Goal: Task Accomplishment & Management: Manage account settings

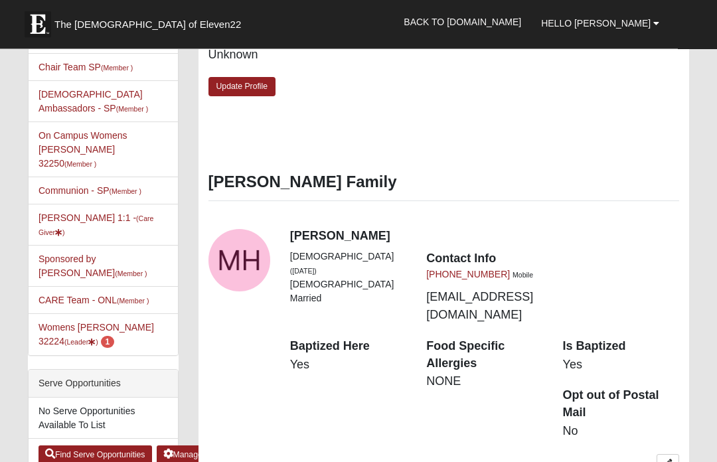
scroll to position [571, 0]
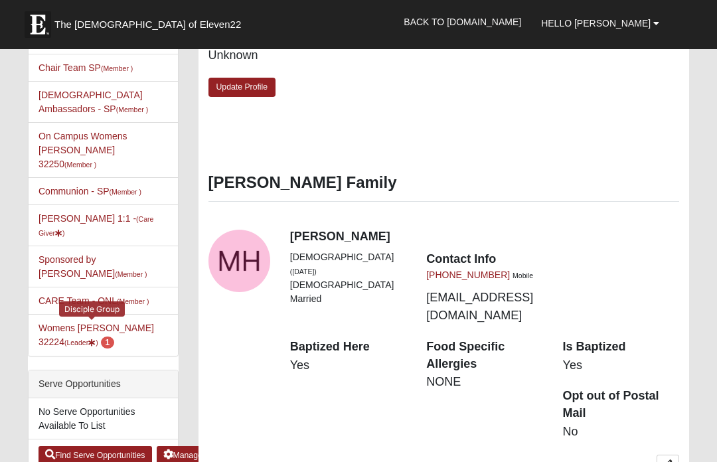
click at [88, 323] on link "Womens Hullinger 32224 (Leader ) 1" at bounding box center [97, 335] width 116 height 25
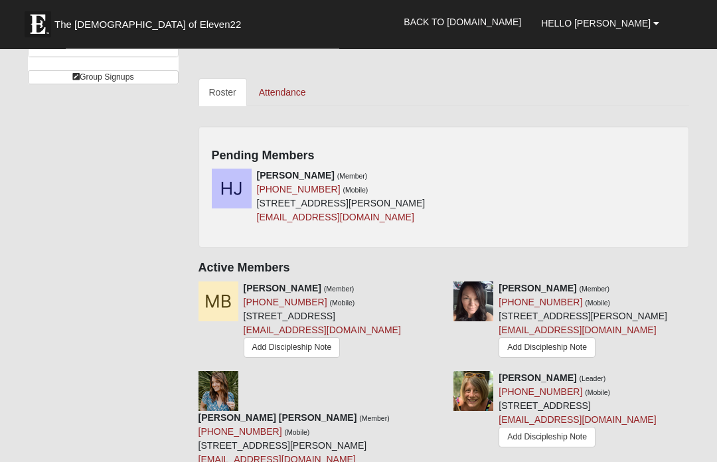
scroll to position [577, 0]
click at [450, 149] on div "Pending Members Holly Johnstone (Member) (859) 489-9350 (Mobile) 5258 Collins P…" at bounding box center [445, 187] width 492 height 122
click at [430, 149] on h4 "Pending Members" at bounding box center [444, 156] width 465 height 15
click at [446, 152] on div "Pending Members Holly Johnstone (Member) (859) 489-9350 (Mobile) 5258 Collins P…" at bounding box center [445, 187] width 492 height 122
click at [442, 171] on icon at bounding box center [438, 175] width 9 height 9
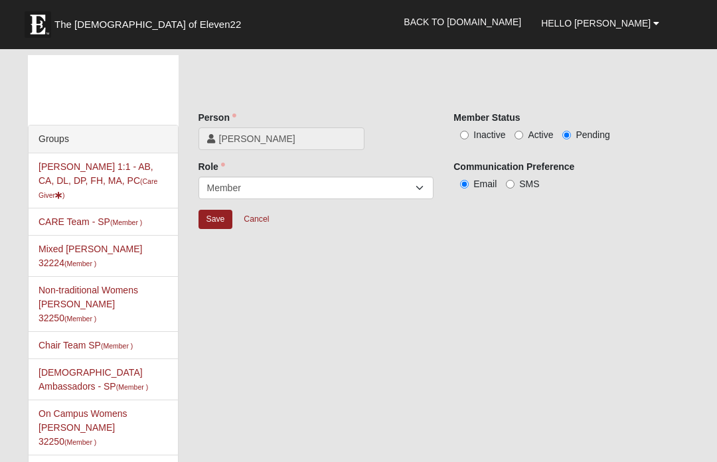
click at [521, 137] on input "Active" at bounding box center [519, 135] width 9 height 9
radio input "true"
click at [220, 219] on input "Save" at bounding box center [216, 219] width 35 height 19
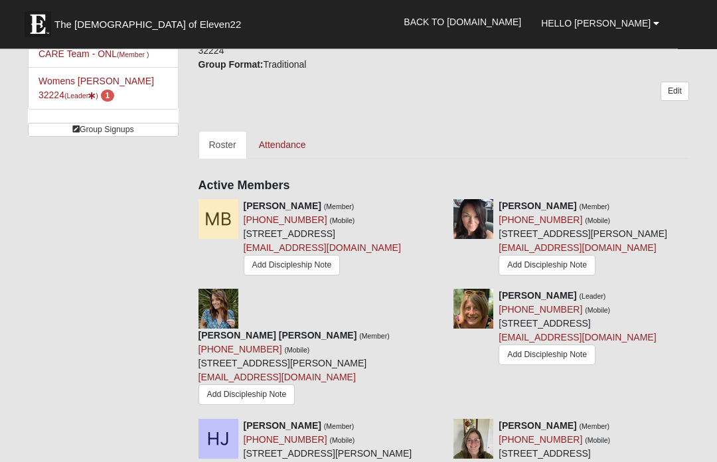
scroll to position [525, 0]
click at [244, 276] on link "Add Discipleship Note" at bounding box center [292, 265] width 97 height 21
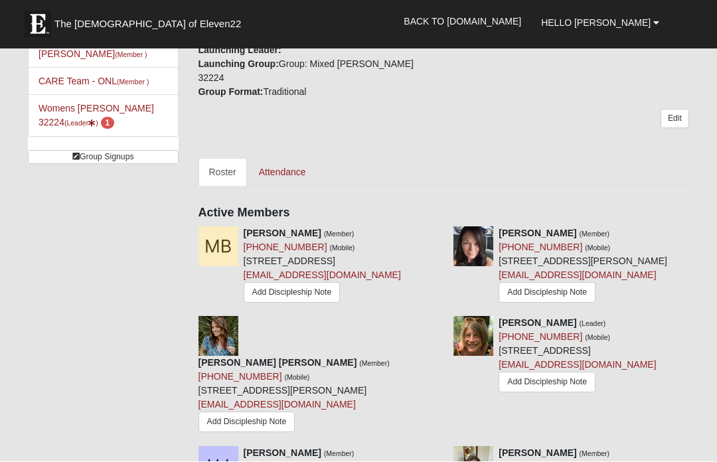
scroll to position [497, 0]
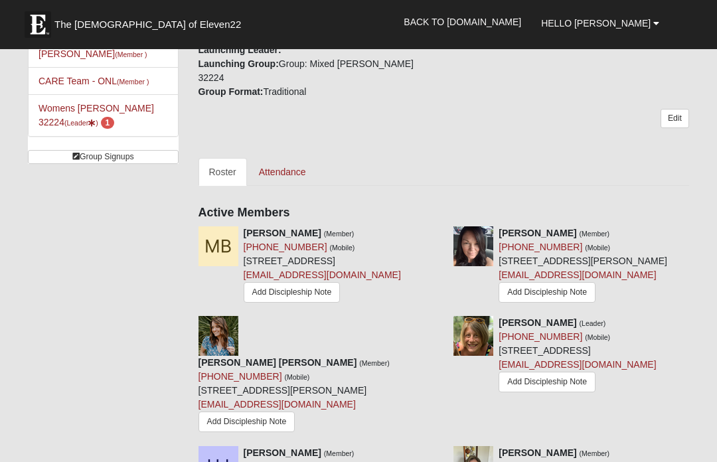
click at [440, 228] on icon at bounding box center [438, 232] width 9 height 9
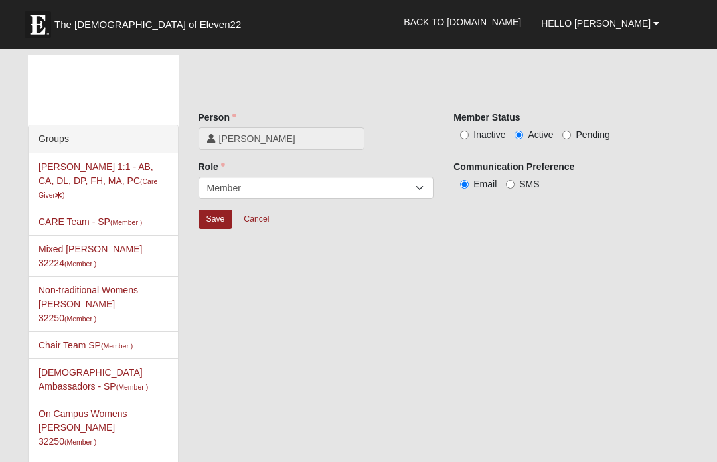
click at [465, 133] on input "Inactive" at bounding box center [464, 135] width 9 height 9
radio input "true"
click at [221, 228] on input "Save" at bounding box center [216, 219] width 35 height 19
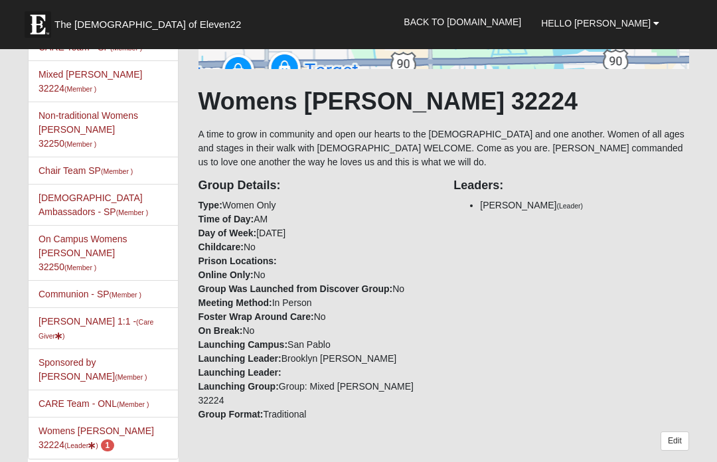
scroll to position [193, 0]
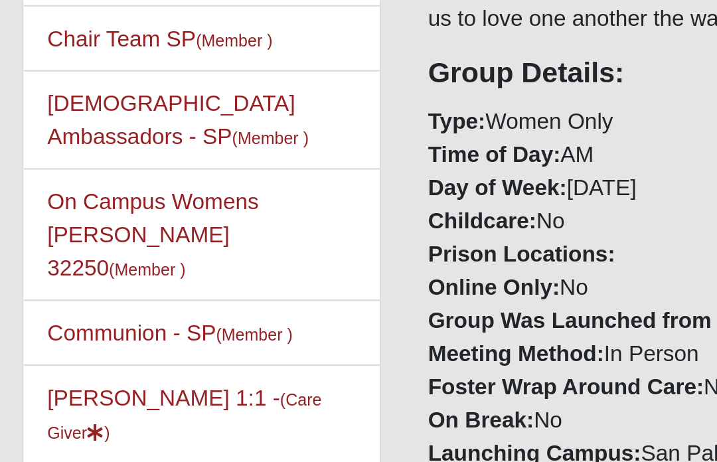
click at [39, 298] on link "Alyssa Hullinger 1:1 - (Care Giver )" at bounding box center [96, 310] width 115 height 25
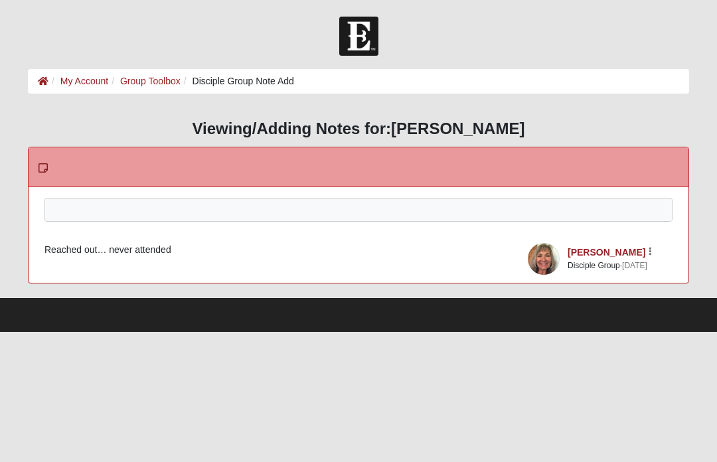
click at [456, 205] on div at bounding box center [358, 228] width 627 height 58
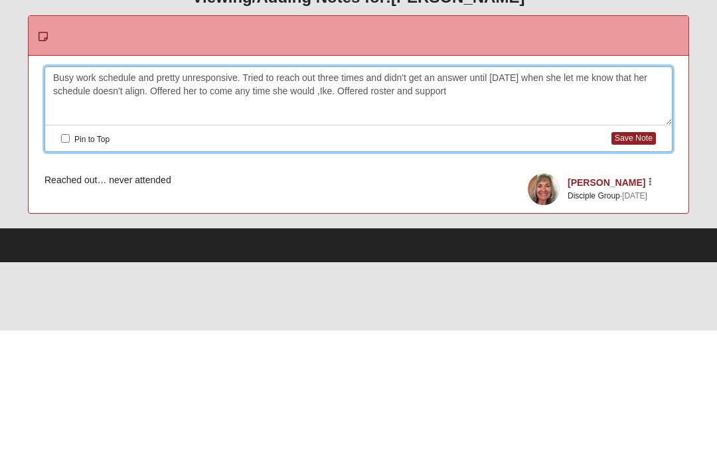
click at [635, 264] on button "Save Note" at bounding box center [634, 270] width 45 height 13
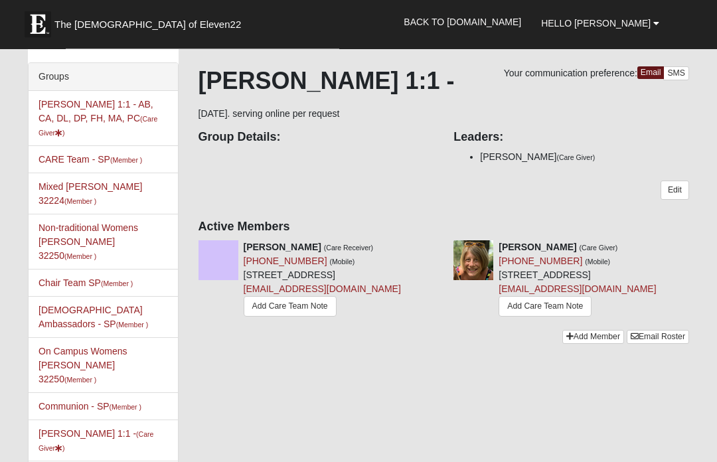
scroll to position [62, 0]
click at [438, 236] on div "Your communication preference: Email SMS [PERSON_NAME] 1:1 - [DATE]. serving on…" at bounding box center [445, 199] width 492 height 264
click at [275, 317] on link "Add Care Team Note" at bounding box center [290, 307] width 93 height 21
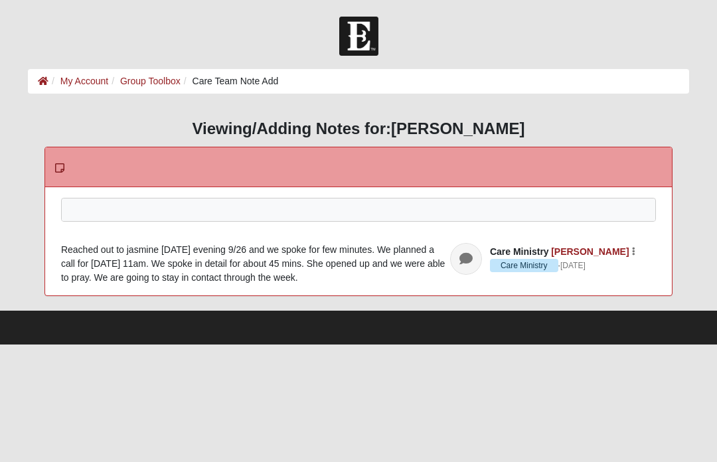
click at [450, 211] on div at bounding box center [359, 228] width 594 height 58
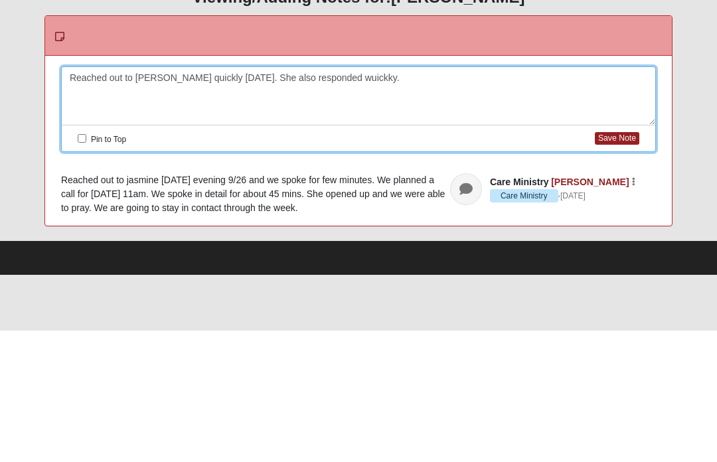
click at [325, 199] on div "Reached out to jasmine quickly today. She also responded wuickky." at bounding box center [359, 228] width 594 height 58
click at [456, 199] on div "Reached out to jasmine quickly today. She also responded quickly." at bounding box center [359, 228] width 594 height 58
click at [622, 264] on button "Save Note" at bounding box center [617, 270] width 45 height 13
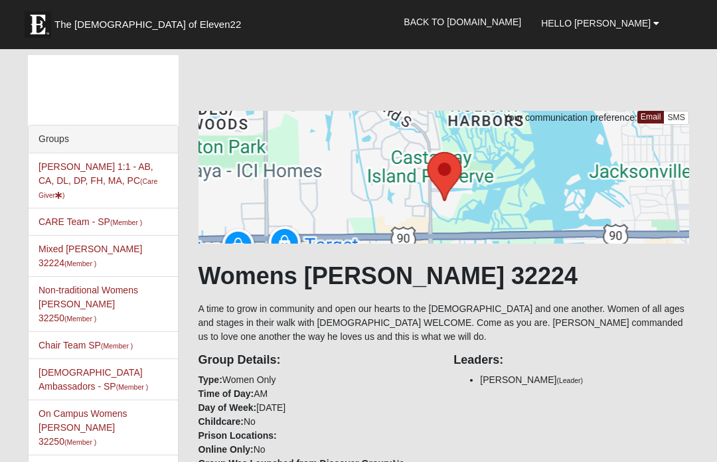
scroll to position [223, 19]
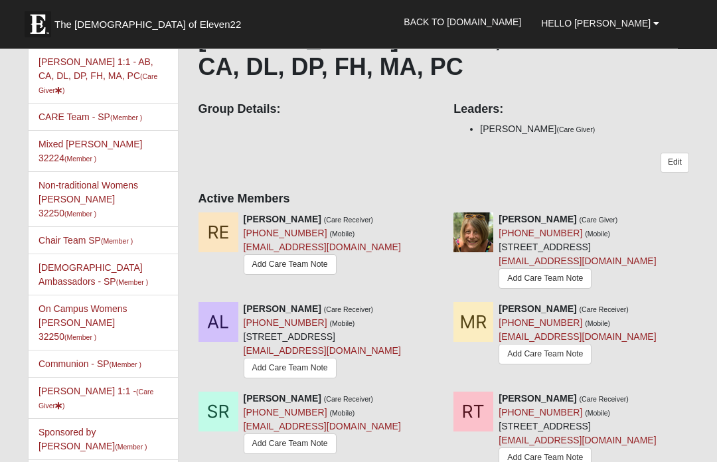
scroll to position [105, 0]
click at [323, 268] on link "Add Care Team Note" at bounding box center [290, 264] width 93 height 21
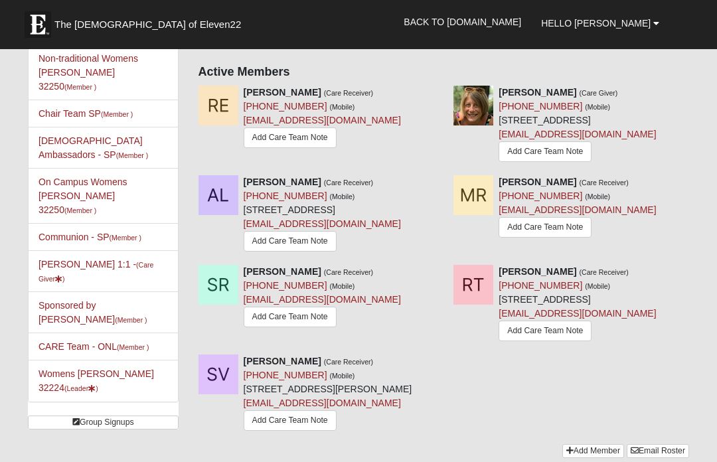
scroll to position [233, 0]
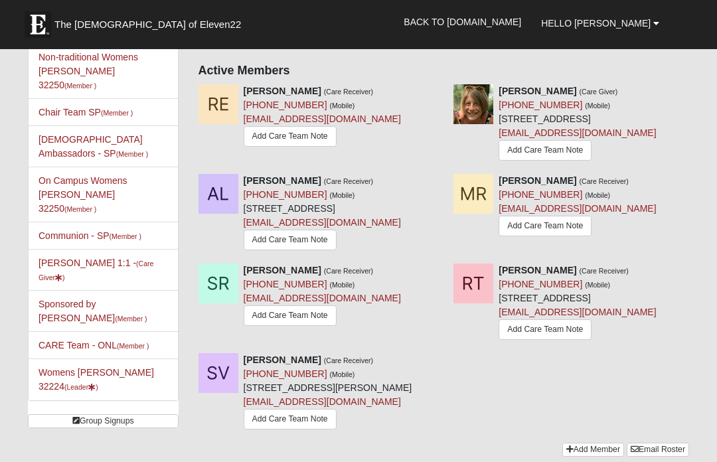
click at [567, 236] on link "Add Care Team Note" at bounding box center [545, 226] width 93 height 21
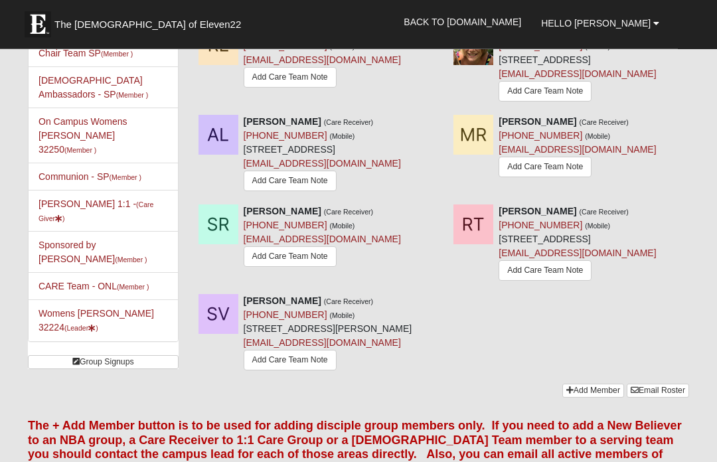
scroll to position [293, 0]
click at [564, 177] on link "Add Care Team Note" at bounding box center [545, 166] width 93 height 21
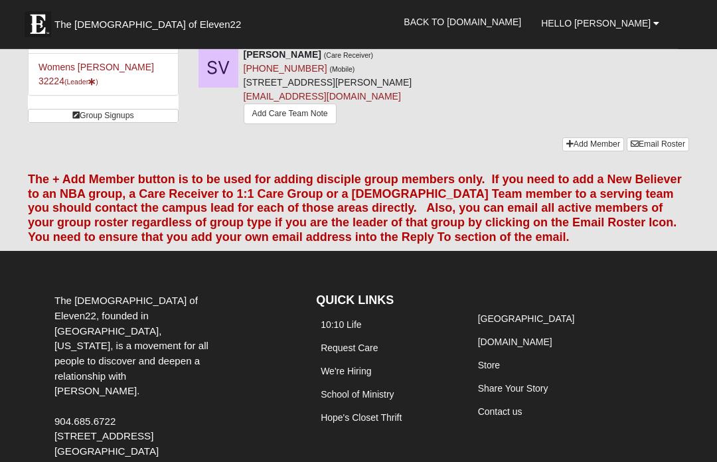
scroll to position [545, 0]
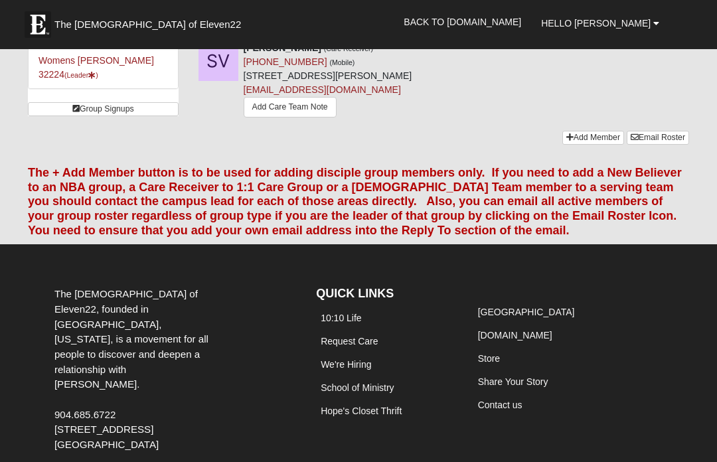
click at [244, 118] on link "Add Care Team Note" at bounding box center [290, 107] width 93 height 21
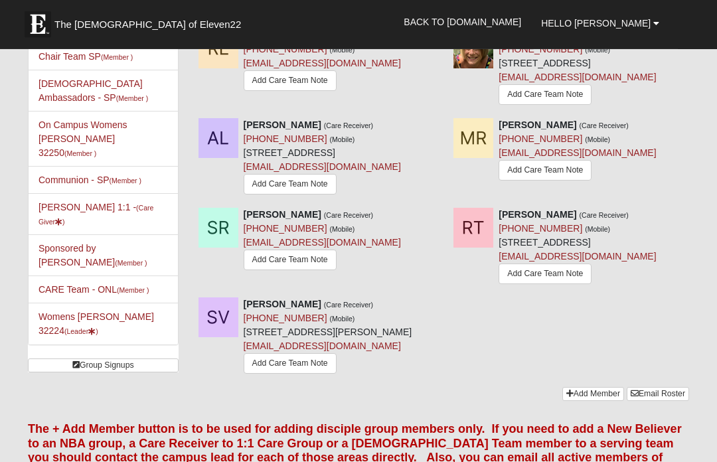
scroll to position [289, 0]
click at [523, 262] on link "Rhyrhy11@gmail.com" at bounding box center [577, 256] width 157 height 11
click at [521, 284] on link "Add Care Team Note" at bounding box center [545, 274] width 93 height 21
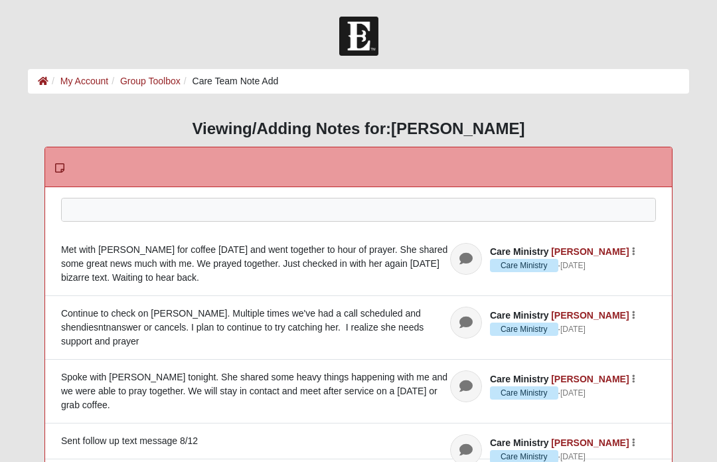
click at [406, 207] on div at bounding box center [359, 228] width 594 height 58
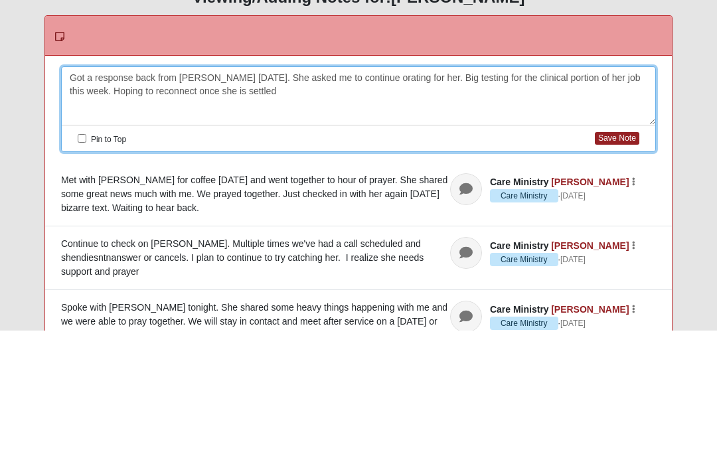
click at [614, 264] on button "Save Note" at bounding box center [617, 270] width 45 height 13
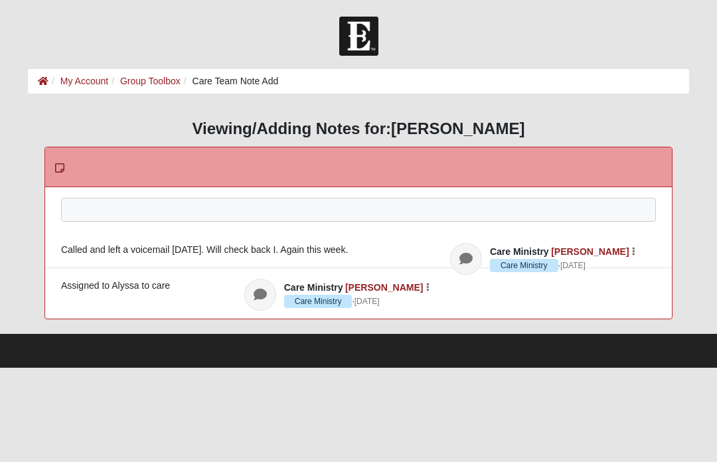
click at [89, 208] on div at bounding box center [359, 228] width 594 height 58
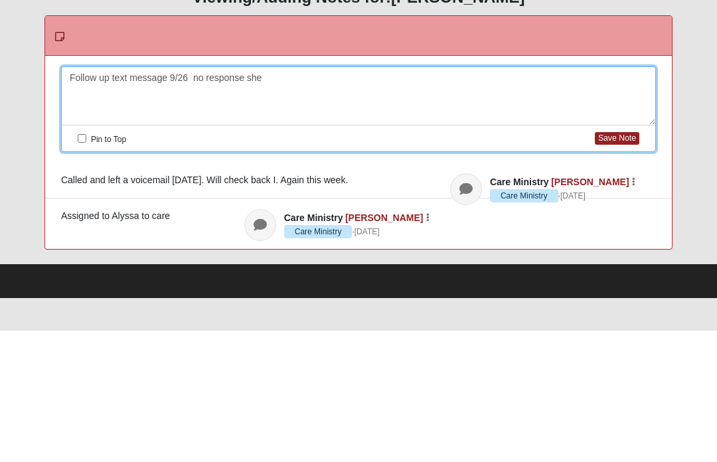
click at [621, 264] on button "Save Note" at bounding box center [617, 270] width 45 height 13
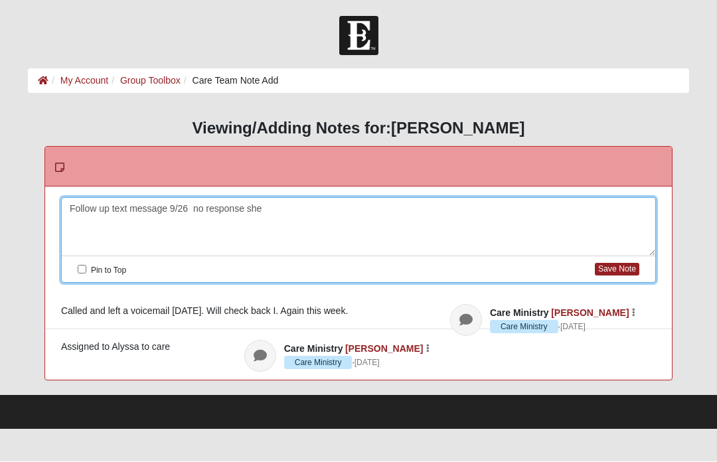
scroll to position [1, 0]
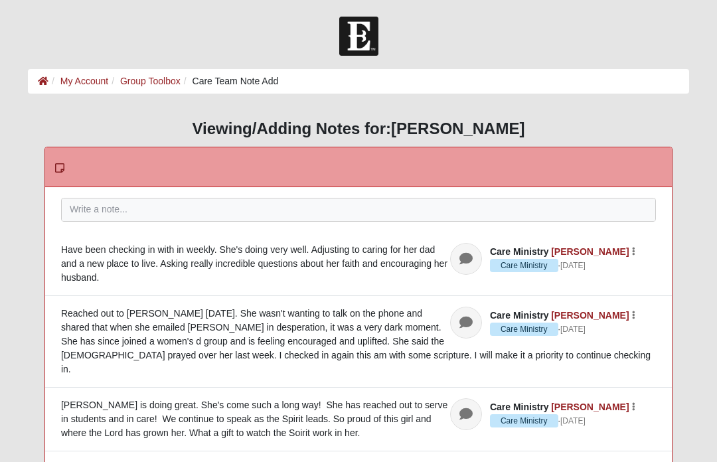
scroll to position [21, 0]
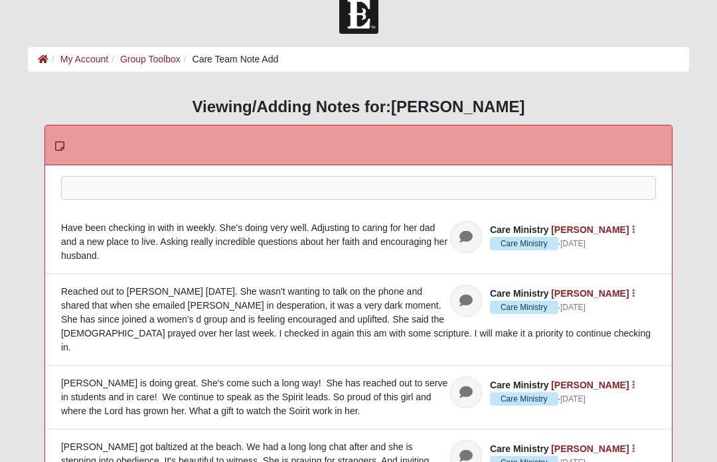
click at [98, 187] on div at bounding box center [359, 206] width 594 height 58
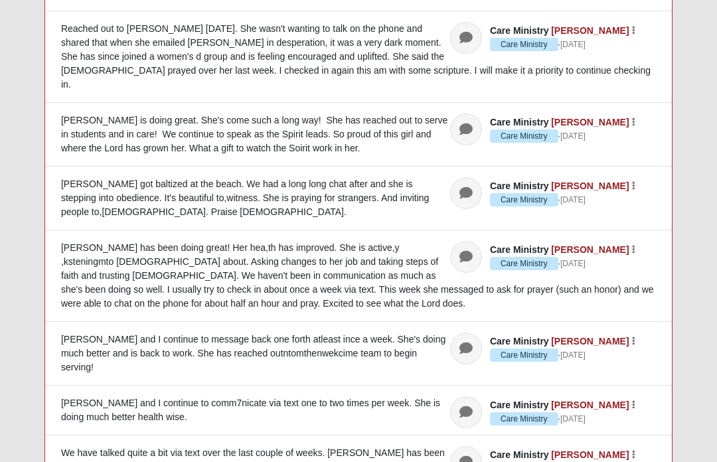
click at [689, 163] on div "HTML Content Viewing/Adding Notes for: Sarah Velez Please correct the following…" at bounding box center [358, 310] width 681 height 974
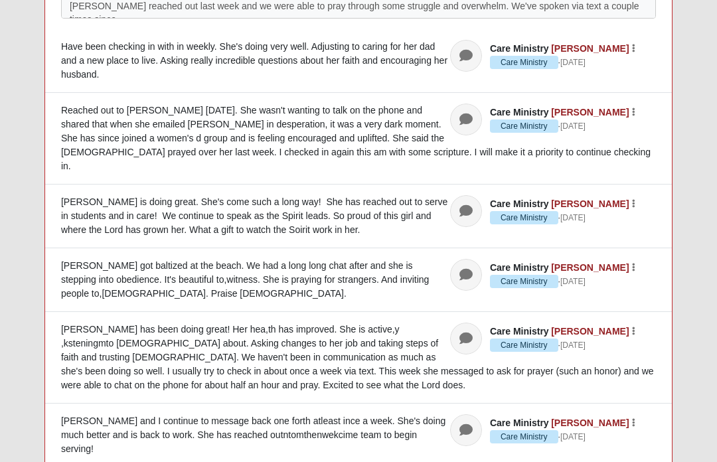
scroll to position [0, 0]
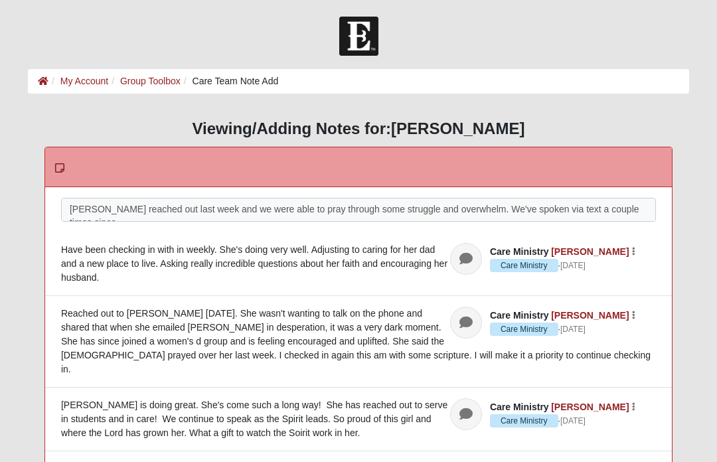
click at [604, 212] on div "Sarah reached out last week and we were able to pray through some struggle and …" at bounding box center [359, 228] width 594 height 58
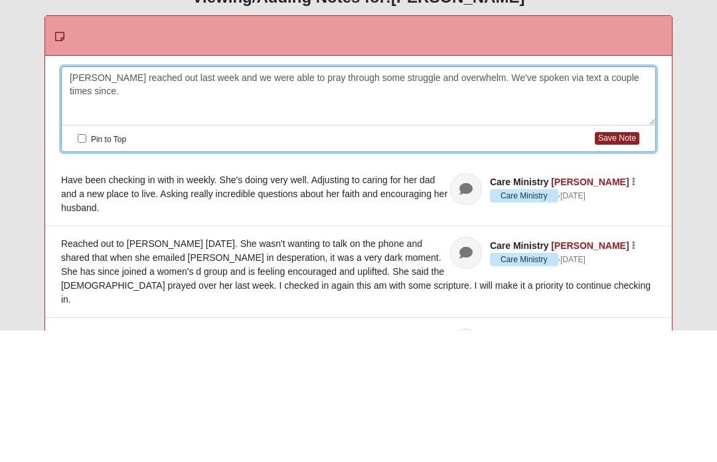
click at [619, 264] on button "Save Note" at bounding box center [617, 270] width 45 height 13
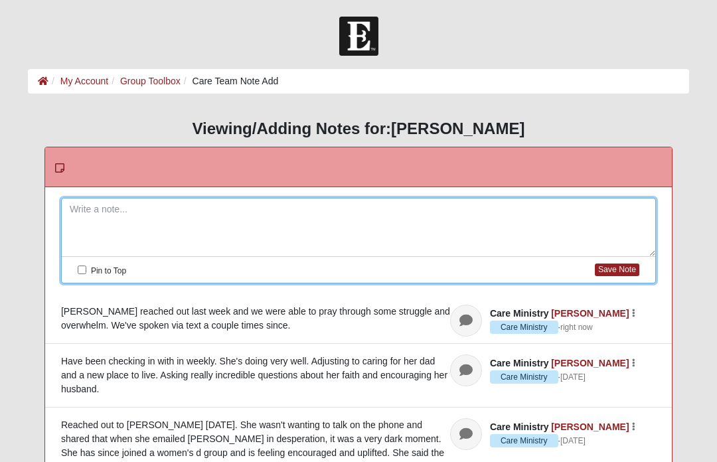
click at [471, 319] on icon at bounding box center [466, 320] width 13 height 13
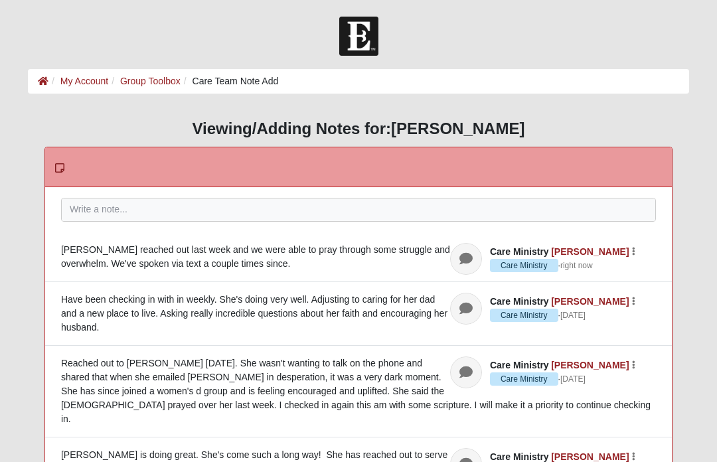
click at [473, 260] on icon at bounding box center [466, 258] width 13 height 13
click at [398, 252] on div "Sarah reached out last week and we were able to pray through some struggle and …" at bounding box center [358, 257] width 595 height 28
click at [606, 252] on link "[PERSON_NAME]" at bounding box center [590, 251] width 78 height 11
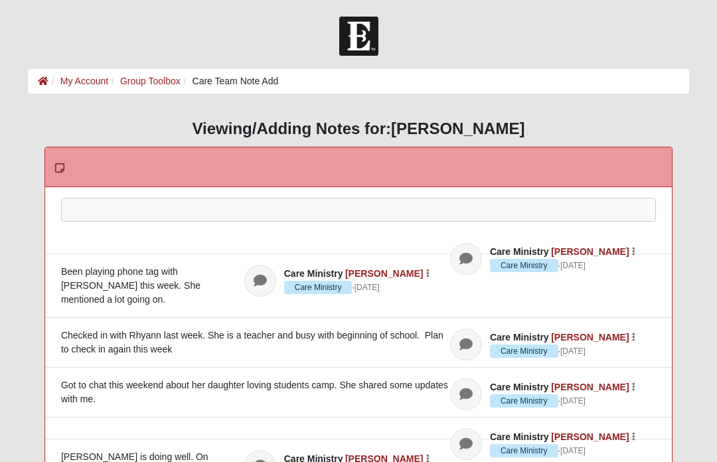
click at [413, 220] on div at bounding box center [359, 228] width 594 height 58
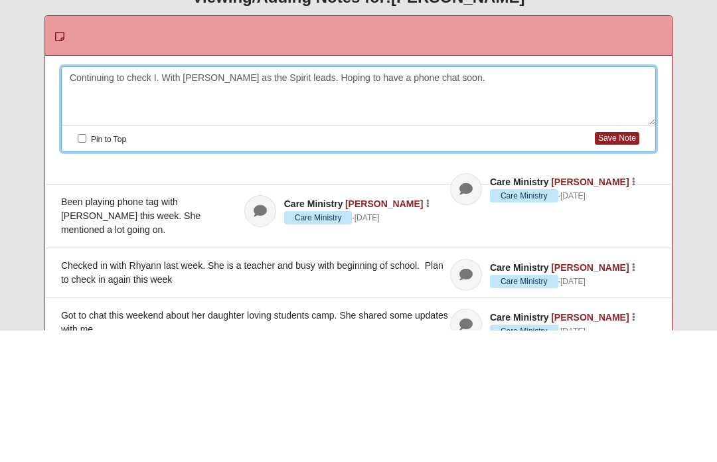
click at [621, 264] on button "Save Note" at bounding box center [617, 270] width 45 height 13
